Goal: Task Accomplishment & Management: Use online tool/utility

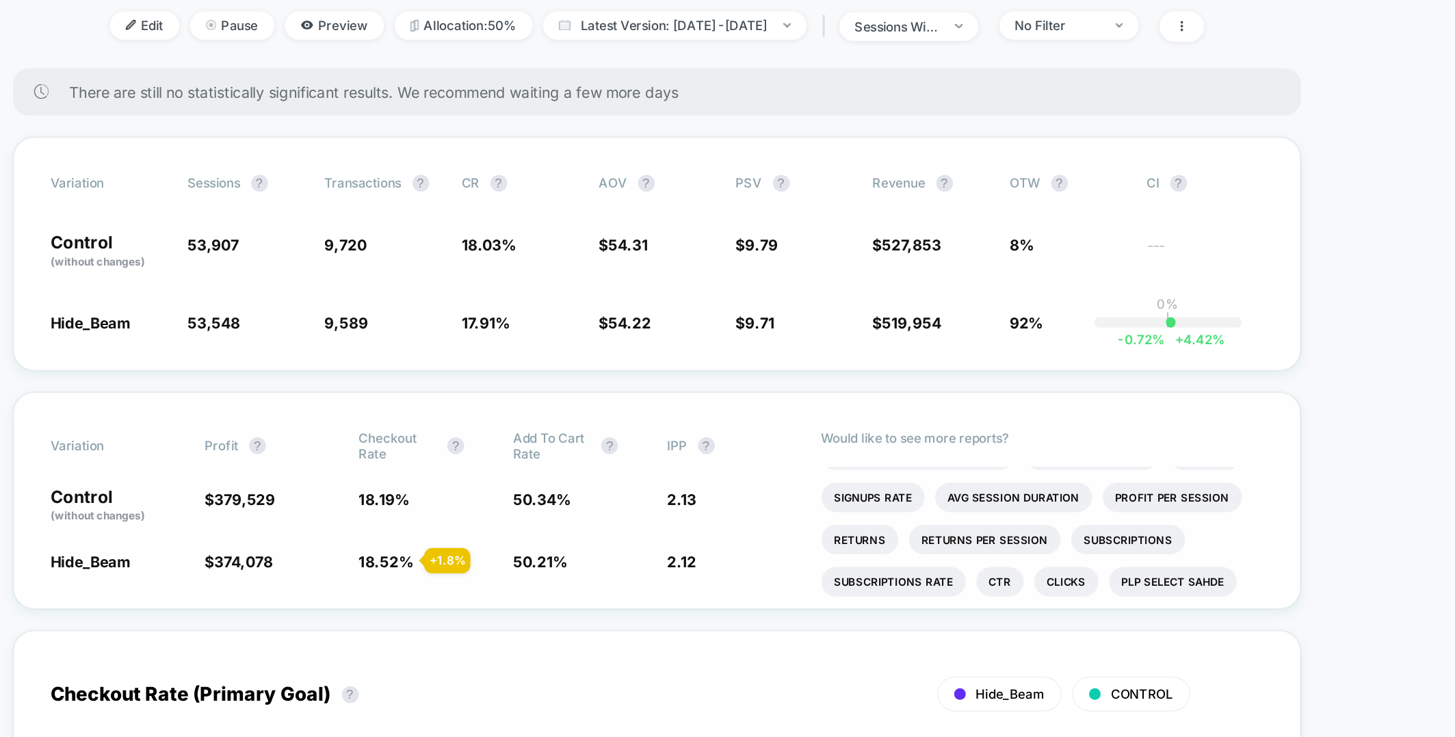
scroll to position [27, 0]
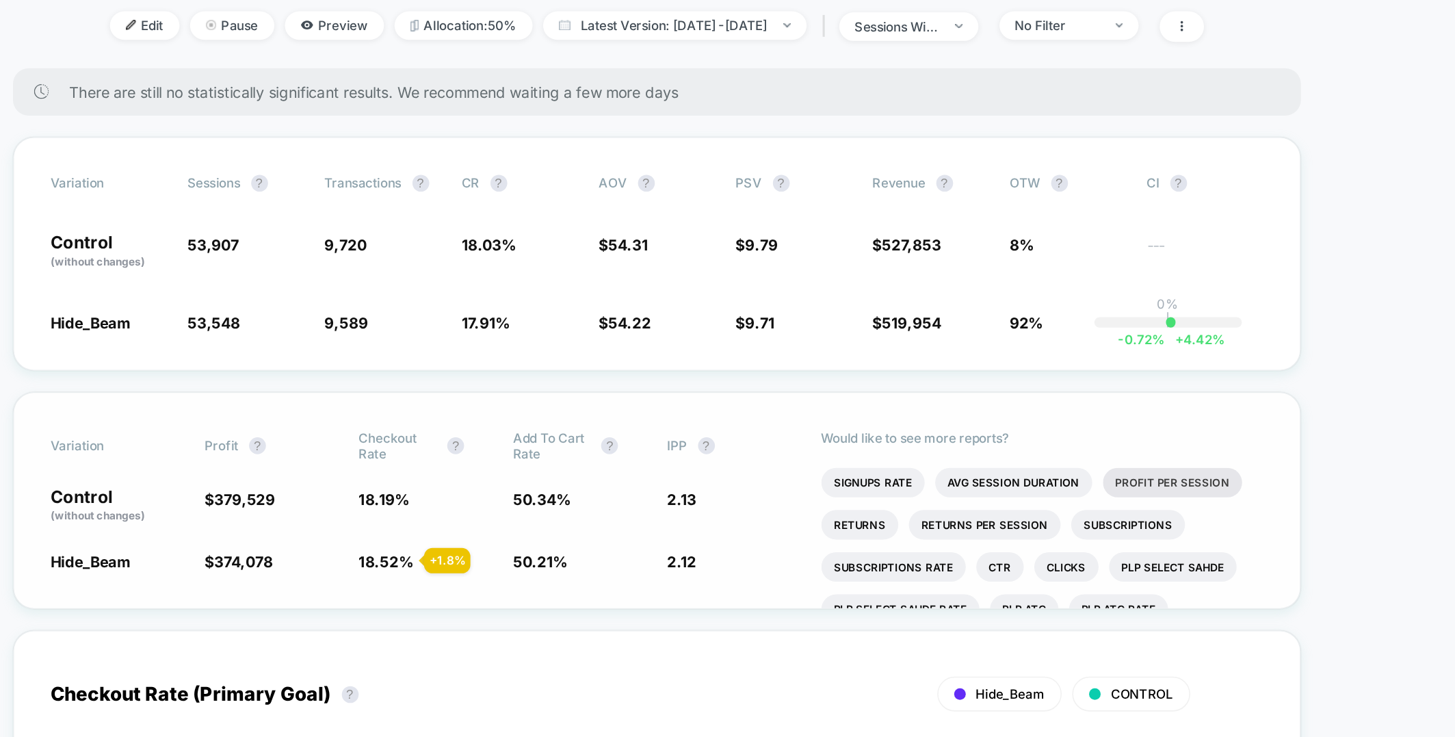
click at [1065, 471] on li "Profit Per Session" at bounding box center [1062, 475] width 90 height 19
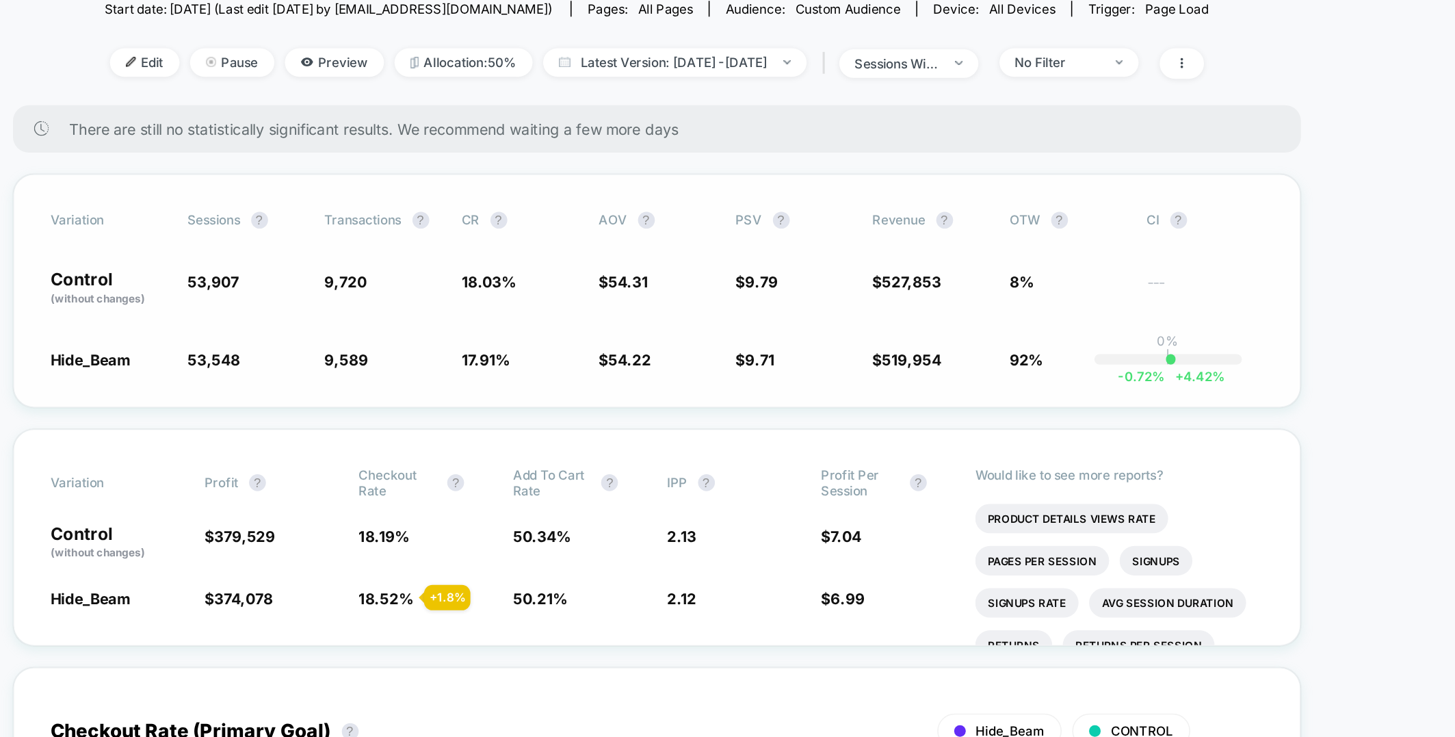
scroll to position [0, 0]
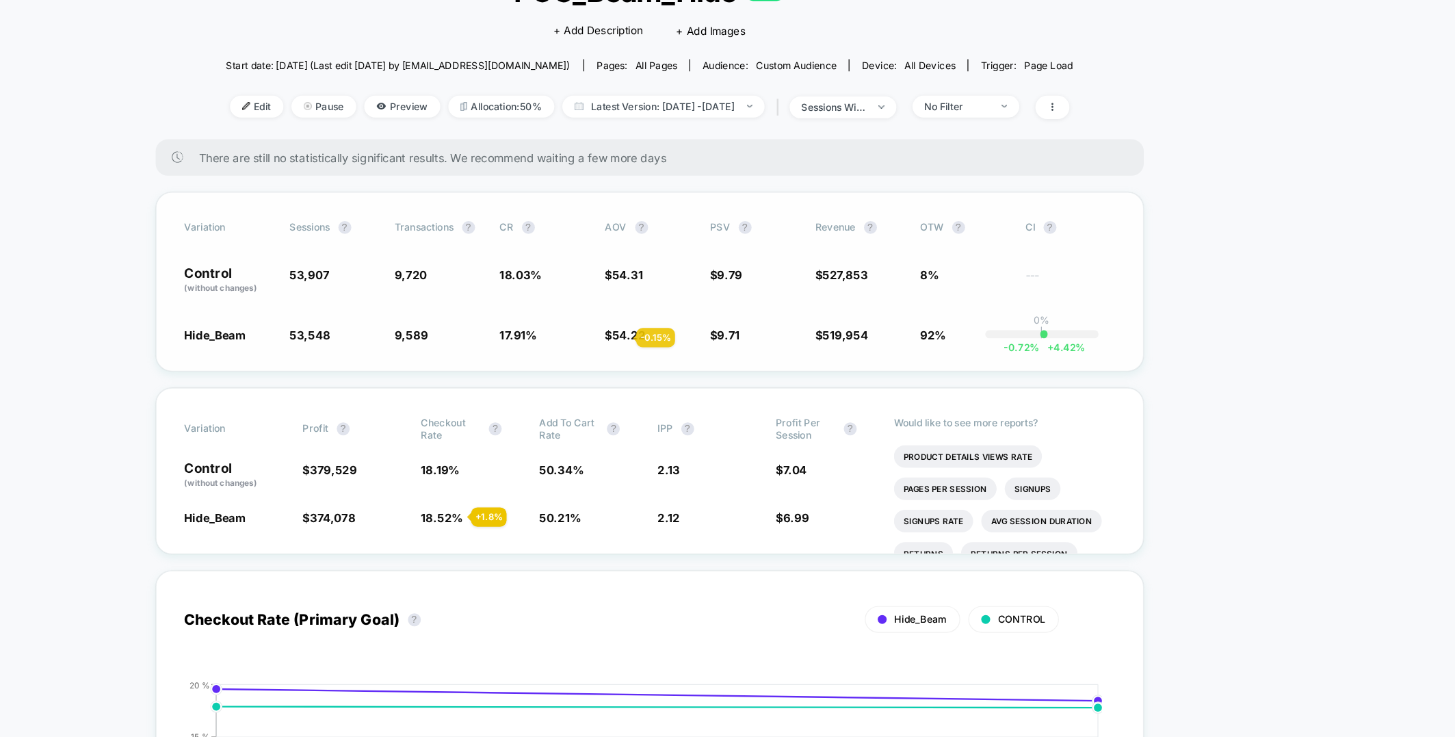
click at [700, 399] on span "54.22" at bounding box center [710, 396] width 28 height 12
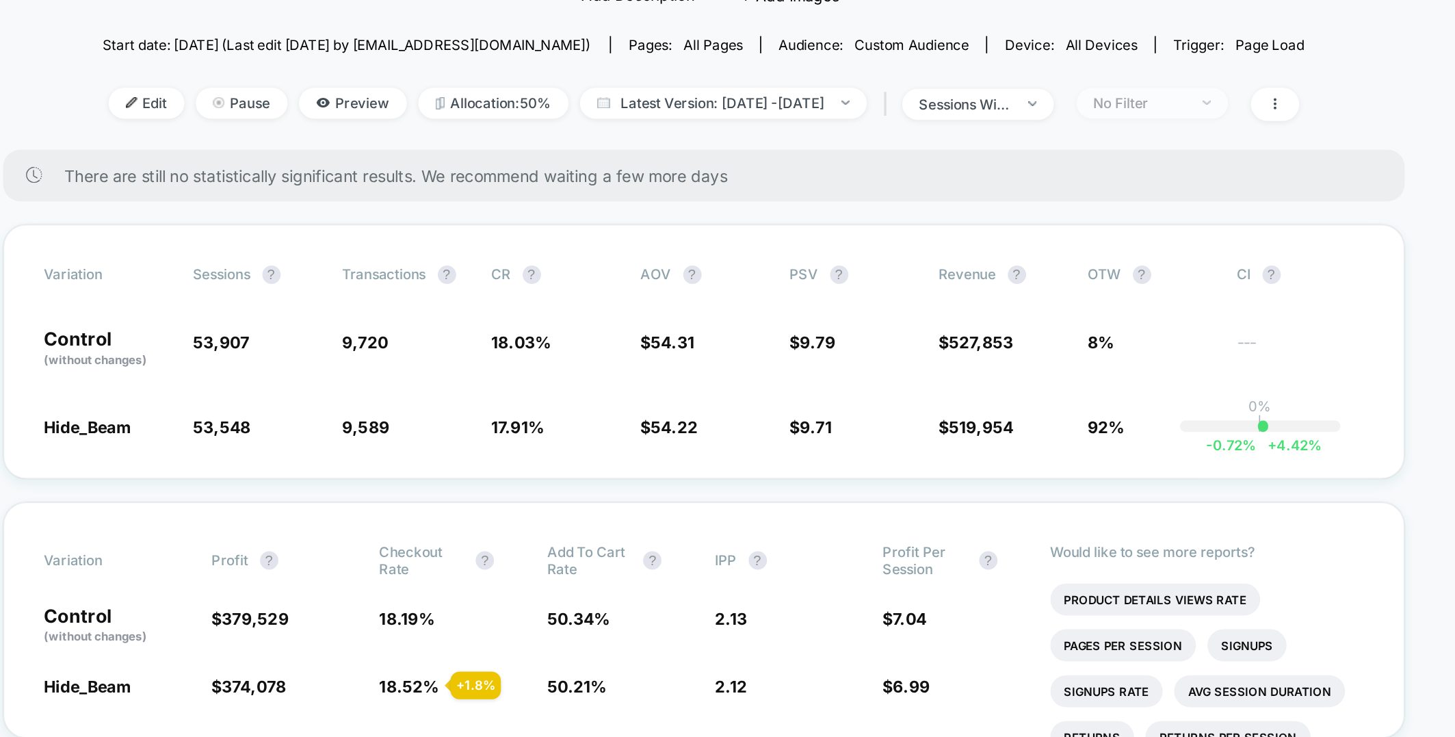
click at [1015, 202] on div "No Filter" at bounding box center [987, 203] width 55 height 10
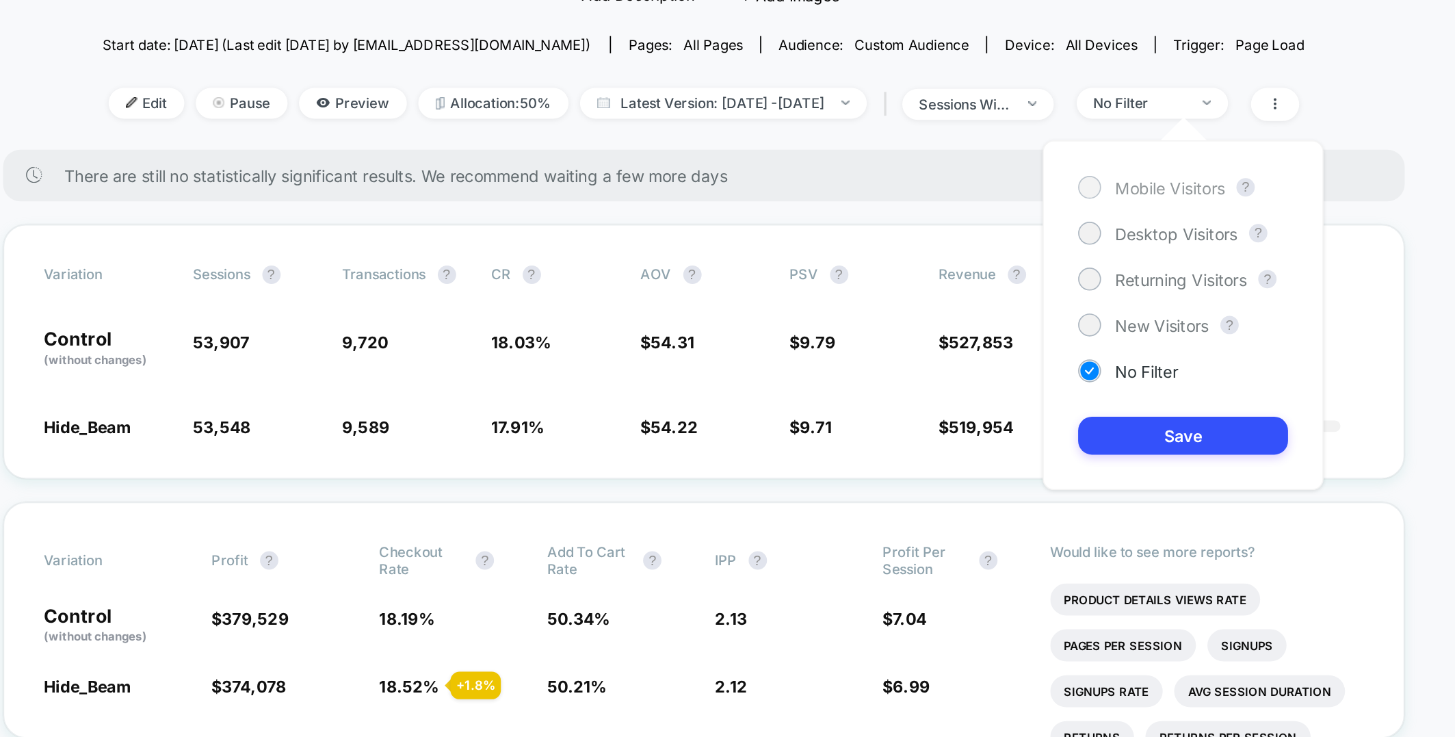
click at [995, 256] on span "Mobile Visitors" at bounding box center [1005, 254] width 66 height 12
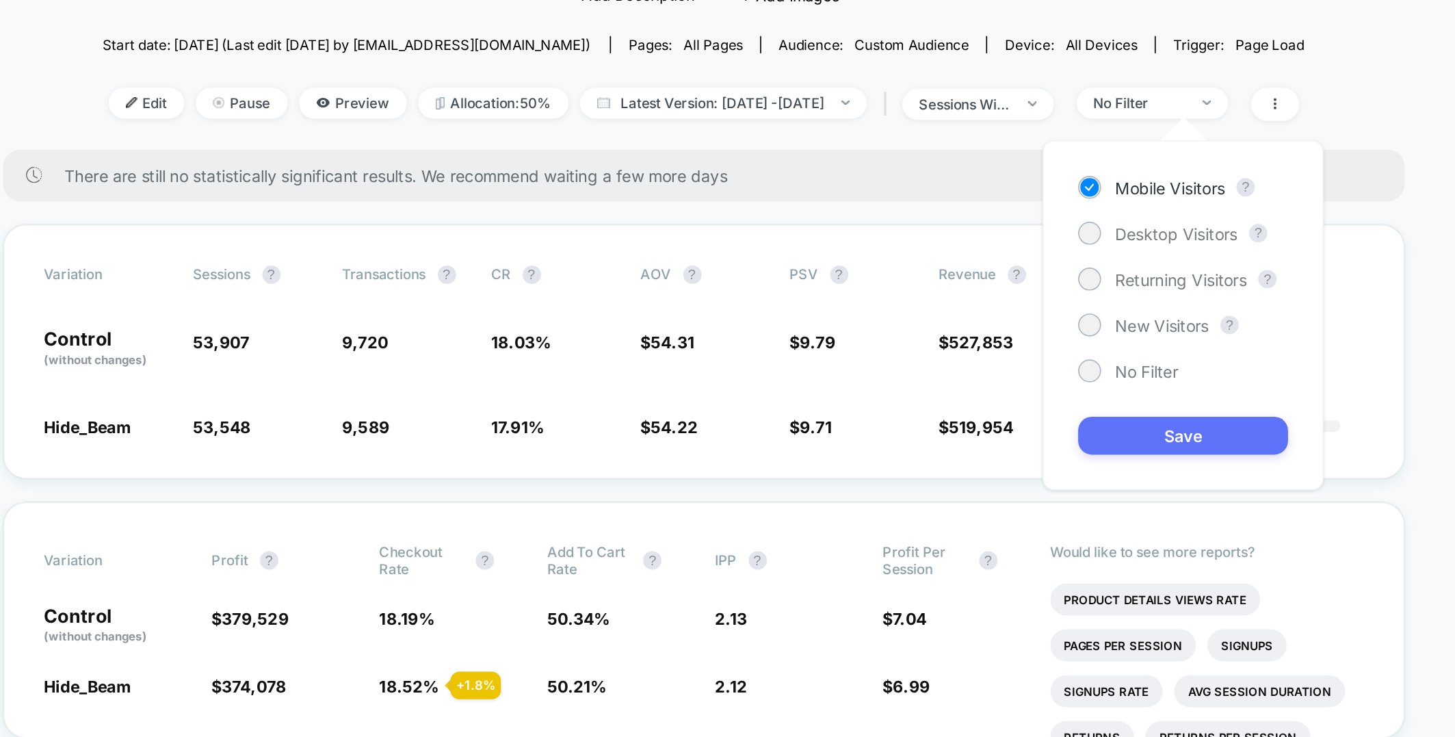
click at [996, 401] on button "Save" at bounding box center [1013, 401] width 125 height 23
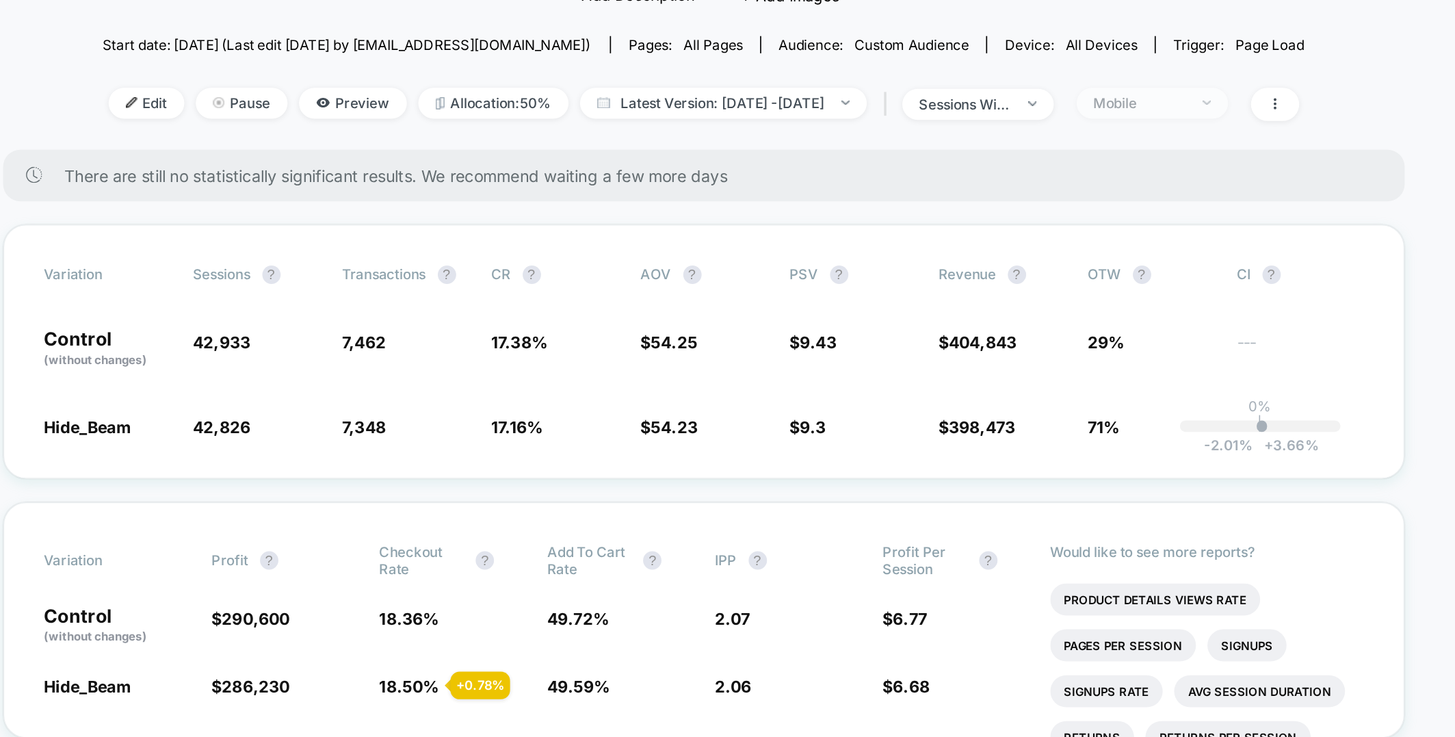
click at [1015, 205] on div "Mobile" at bounding box center [987, 203] width 55 height 10
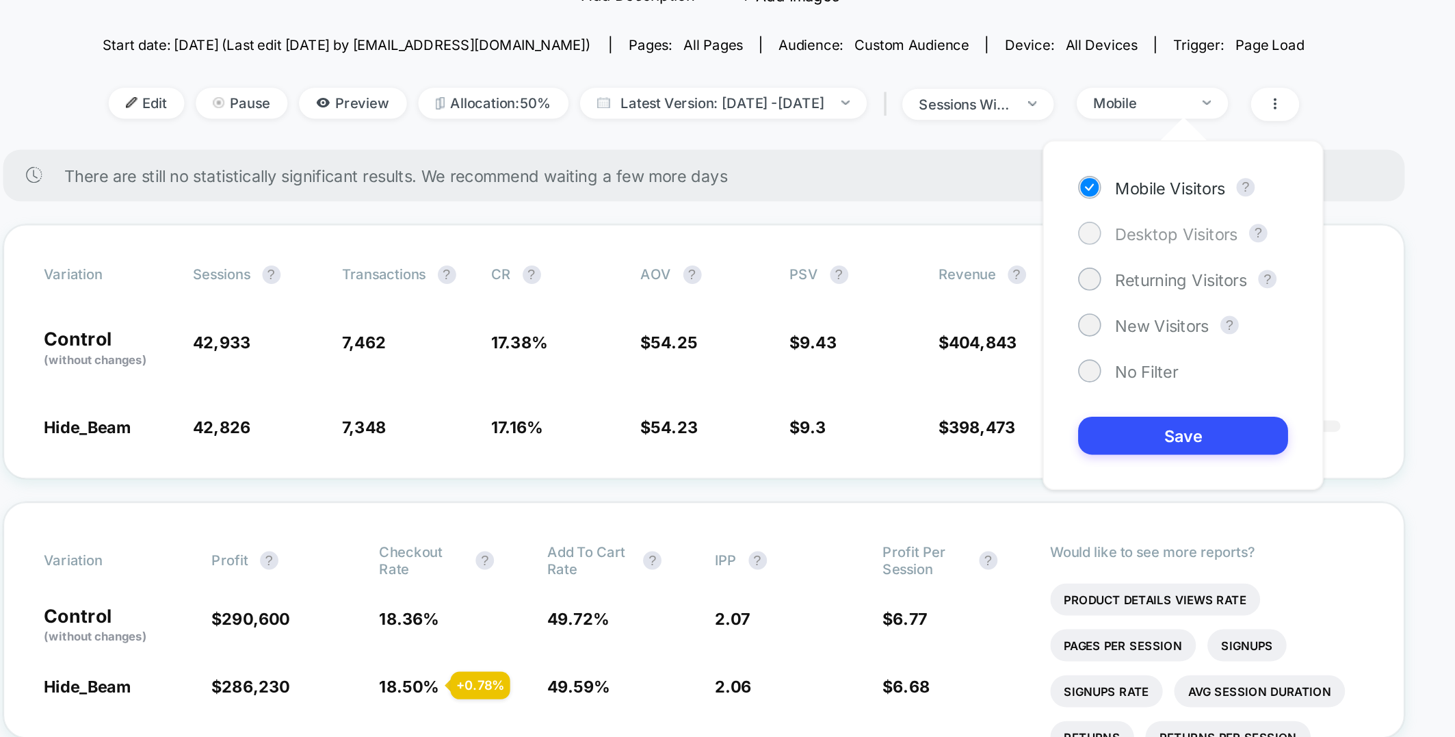
click at [1007, 283] on span "Desktop Visitors" at bounding box center [1008, 282] width 73 height 12
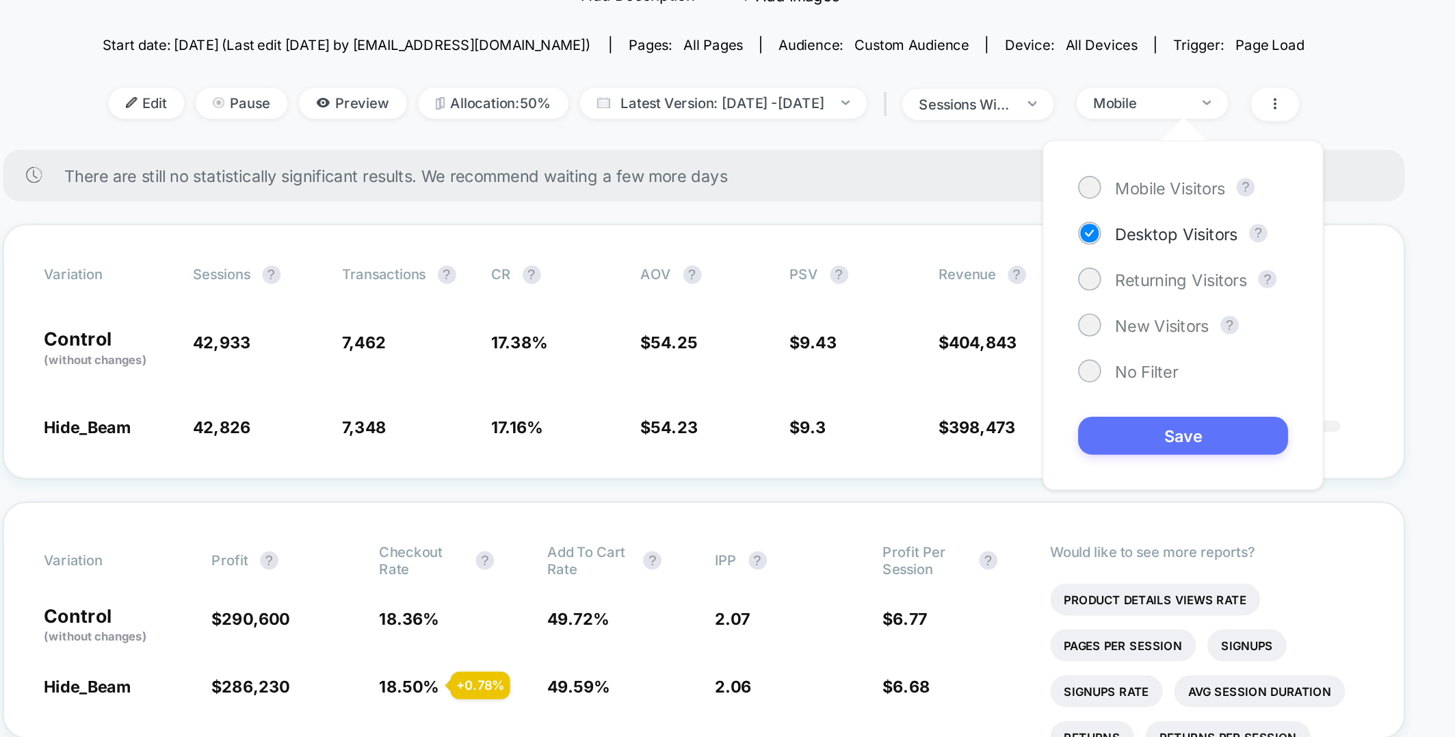
click at [994, 400] on button "Save" at bounding box center [1013, 401] width 125 height 23
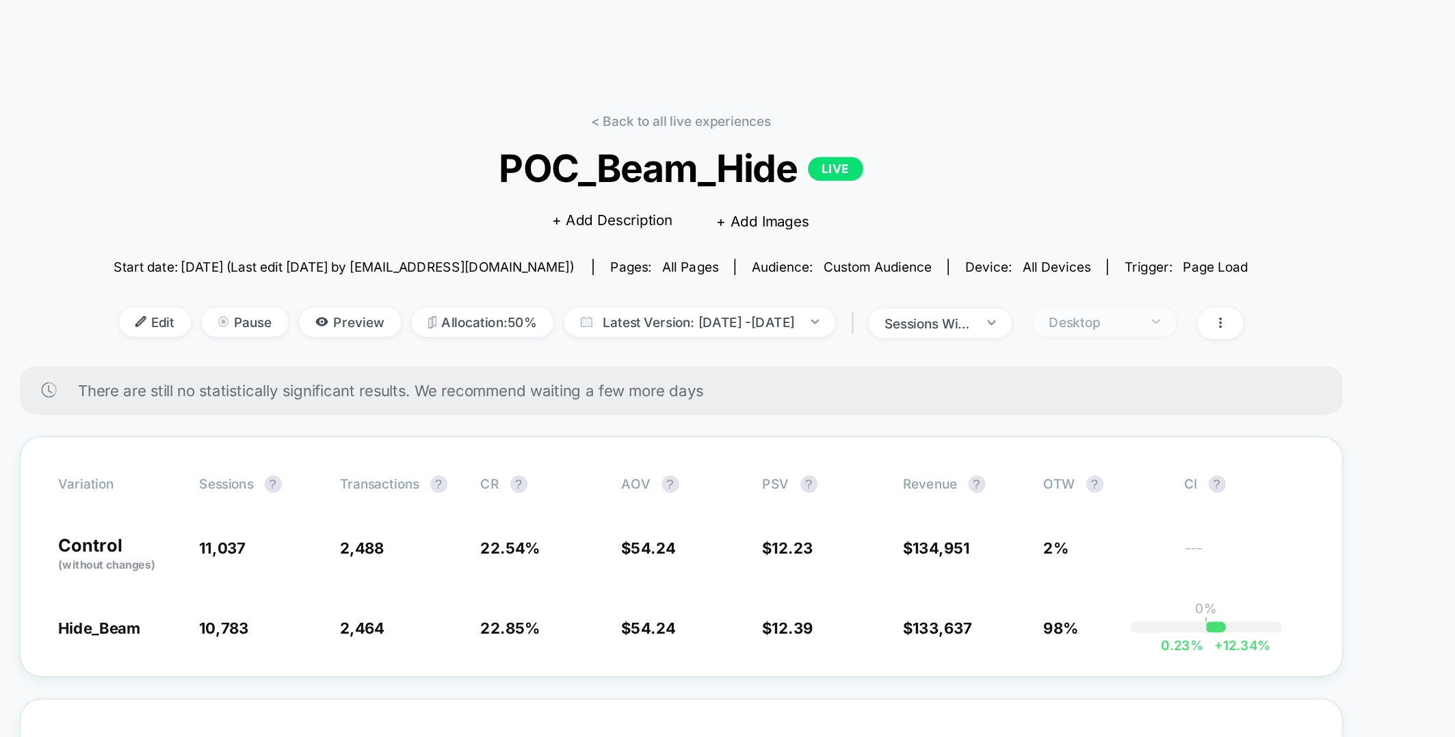
click at [1013, 205] on div "Desktop" at bounding box center [987, 203] width 55 height 10
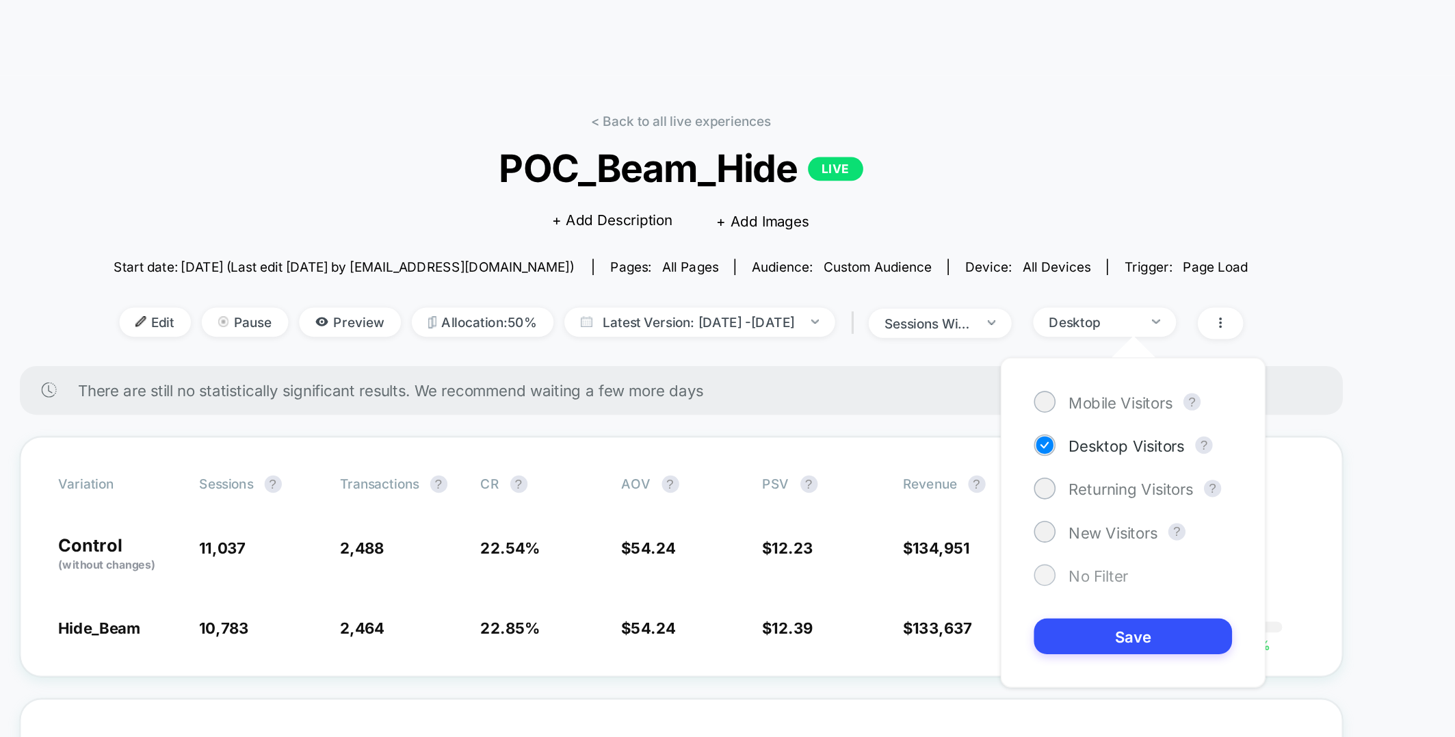
click at [969, 356] on div "No Filter" at bounding box center [980, 363] width 59 height 14
click at [1007, 406] on button "Save" at bounding box center [1013, 401] width 125 height 23
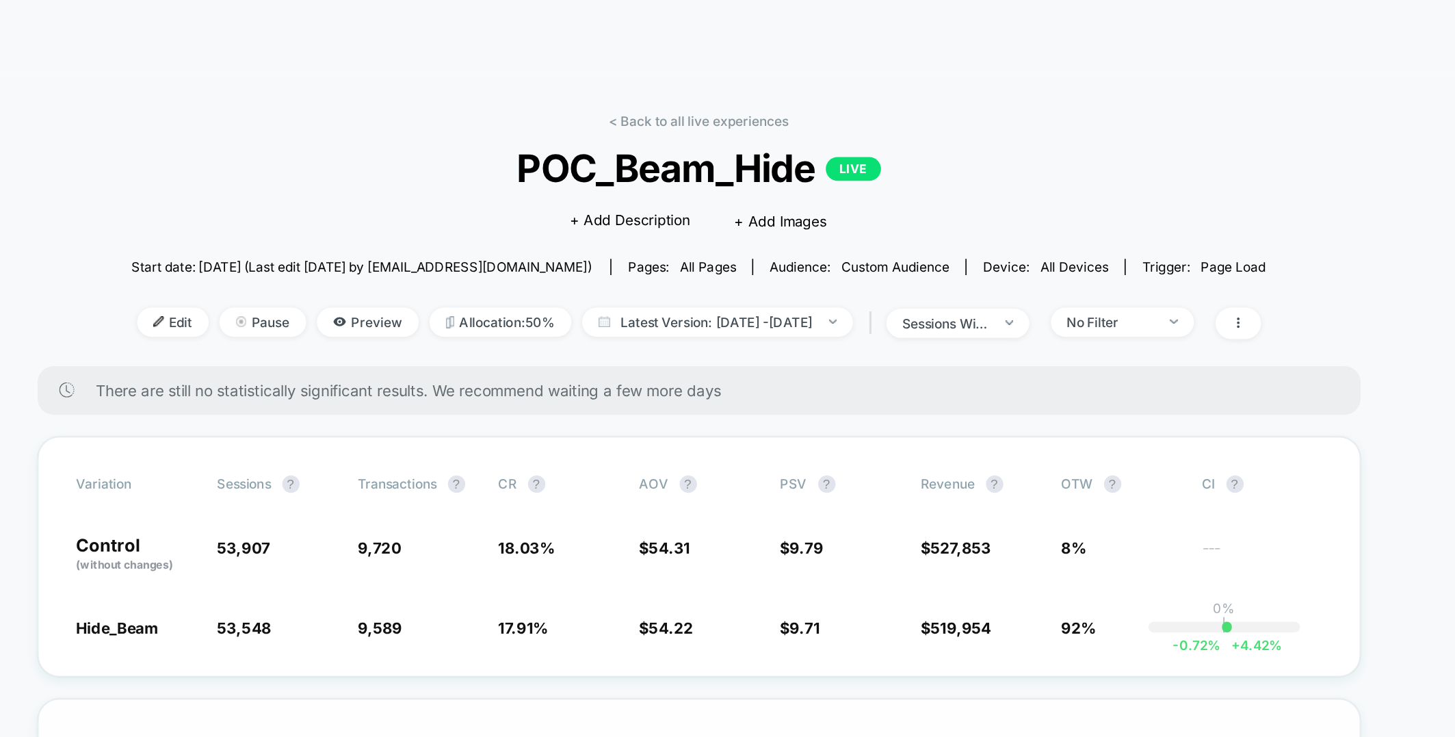
scroll to position [2, 0]
